Goal: Task Accomplishment & Management: Manage account settings

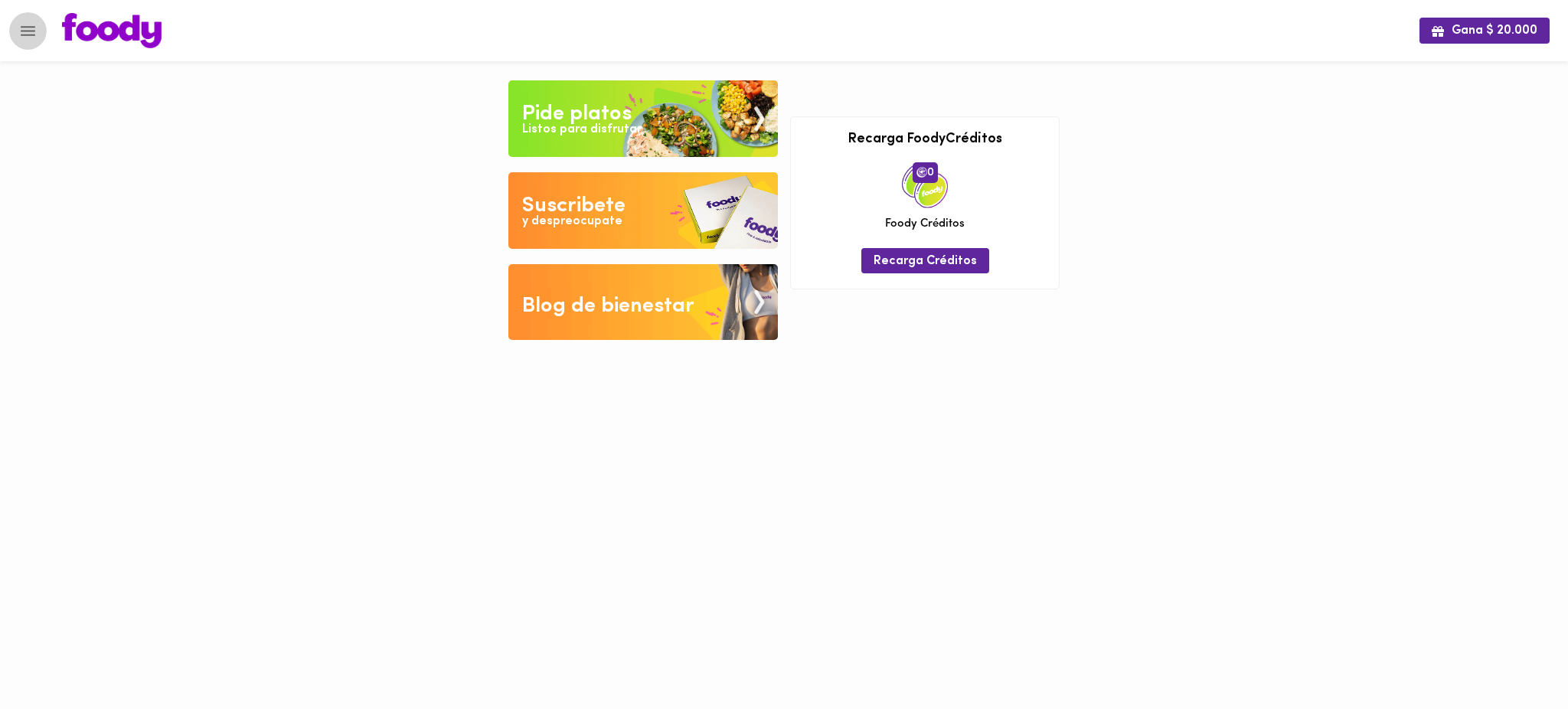
click at [31, 34] on icon "Menu" at bounding box center [27, 31] width 14 height 10
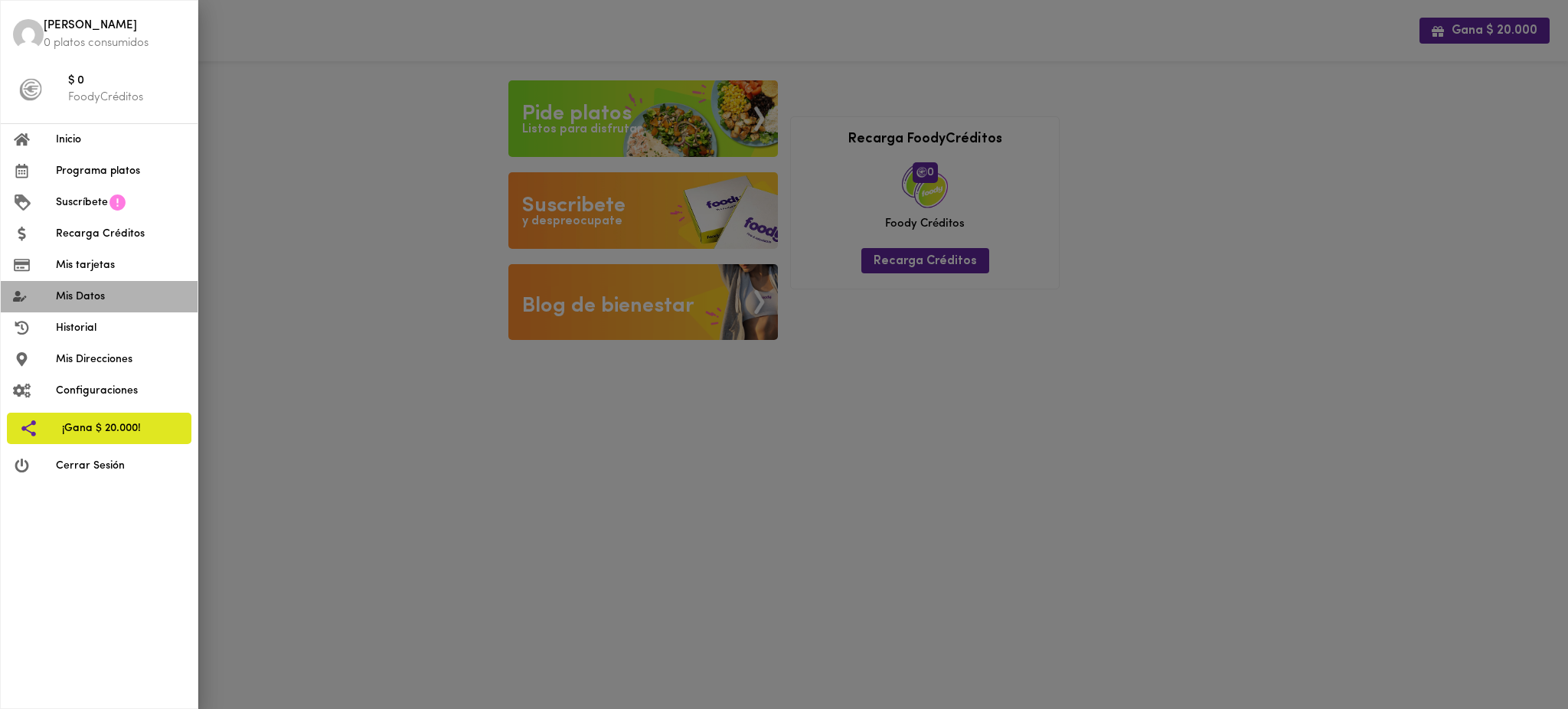
click at [92, 295] on span "Mis Datos" at bounding box center [120, 296] width 129 height 16
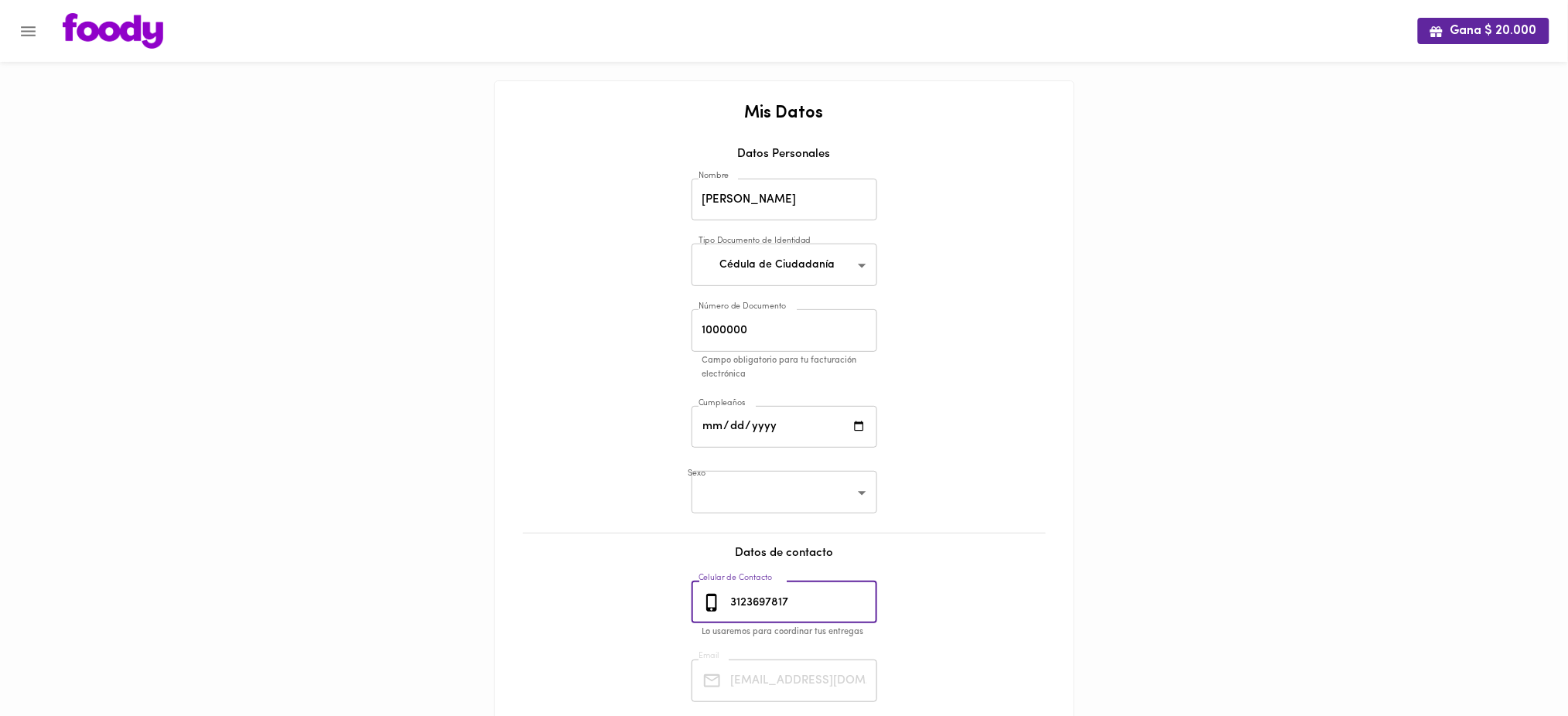
drag, startPoint x: 811, startPoint y: 600, endPoint x: 714, endPoint y: 600, distance: 97.0
click at [714, 600] on div "[PHONE_NUMBER] Celular de Contacto" at bounding box center [784, 602] width 185 height 43
click at [26, 32] on icon "Menu" at bounding box center [28, 32] width 19 height 19
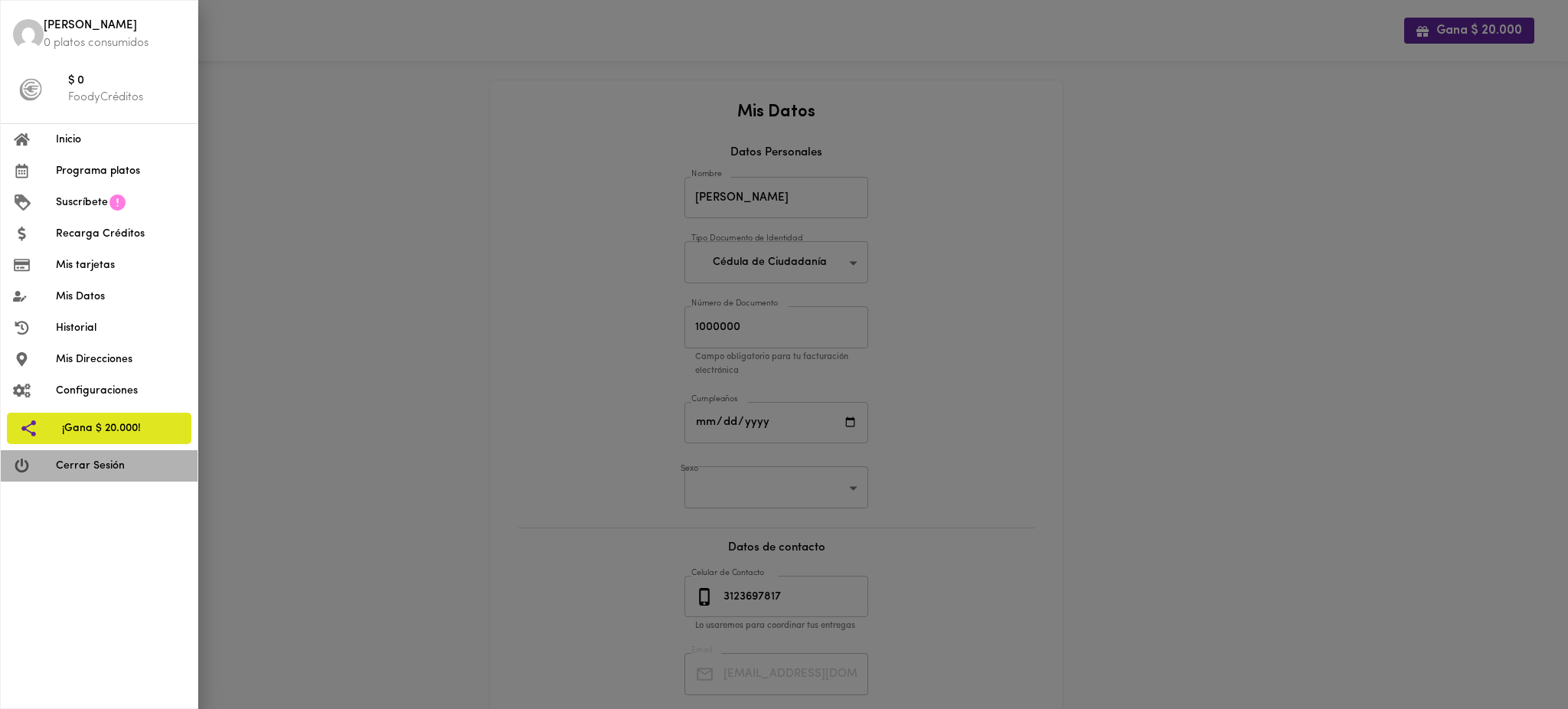
click at [67, 463] on span "Cerrar Sesión" at bounding box center [120, 465] width 129 height 16
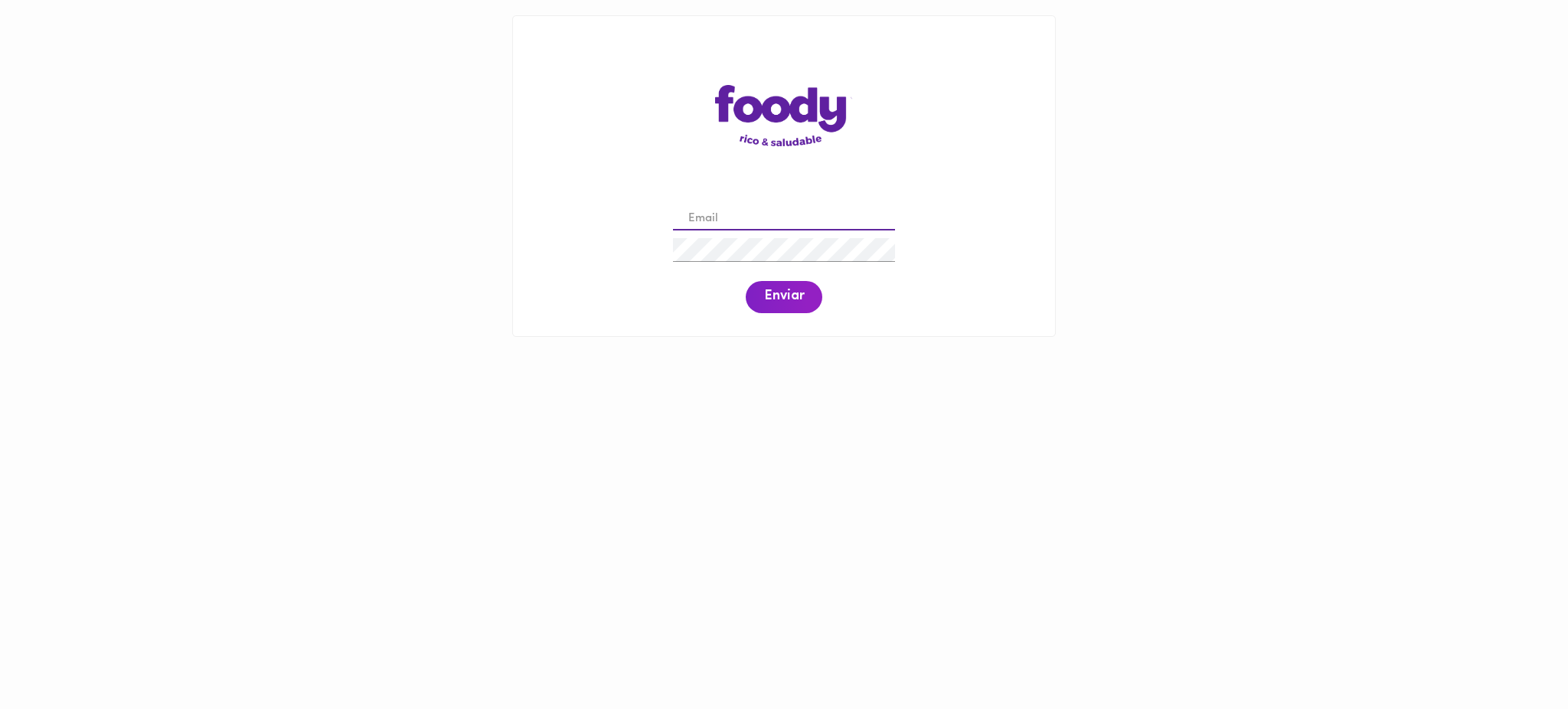
click at [764, 224] on input "email" at bounding box center [784, 219] width 222 height 24
paste input "gabrielsavelo@gmail.com"
type input "gabrielsavelo@gmail.com"
click at [792, 299] on span "Enviar" at bounding box center [784, 297] width 40 height 17
